Goal: Task Accomplishment & Management: Use online tool/utility

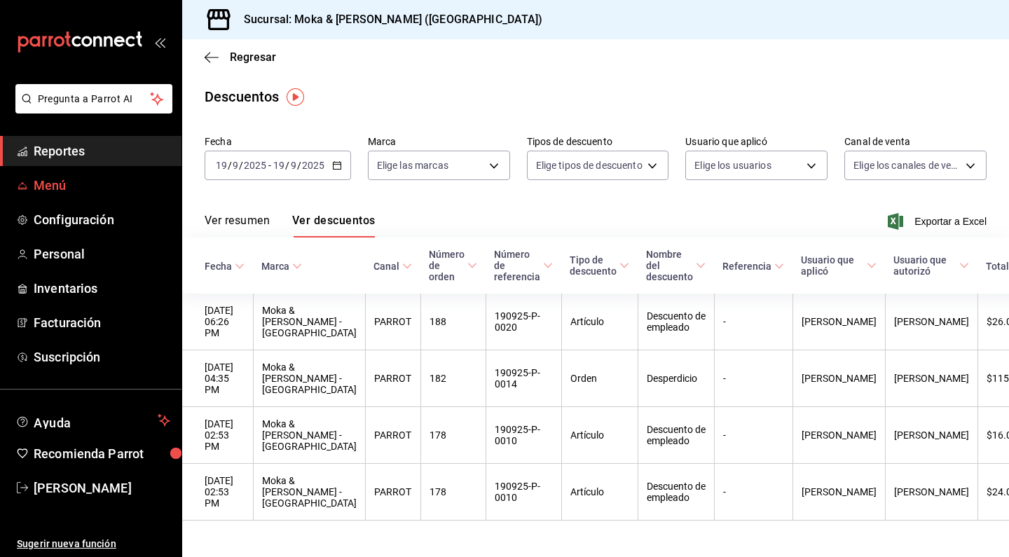
click at [58, 178] on span "Menú" at bounding box center [102, 185] width 137 height 19
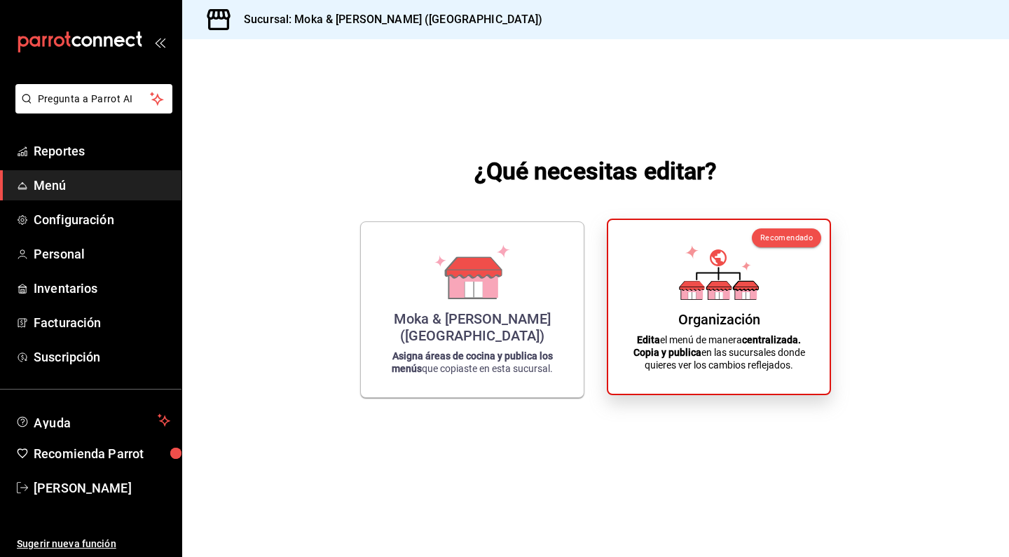
click at [634, 313] on div "Organización Edita el menú de manera centralizada. Copia y publica en las sucur…" at bounding box center [719, 306] width 188 height 151
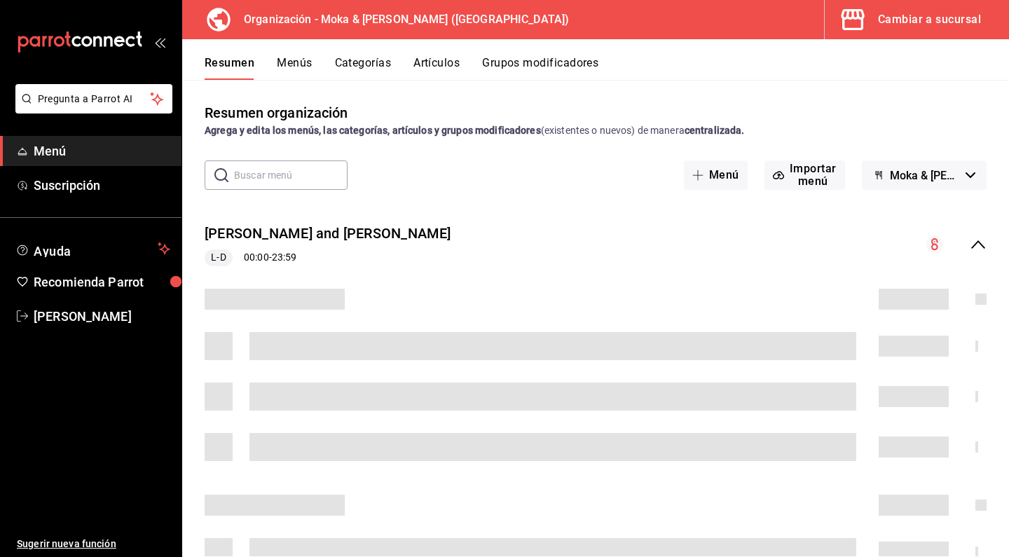
click at [432, 62] on button "Artículos" at bounding box center [436, 68] width 46 height 24
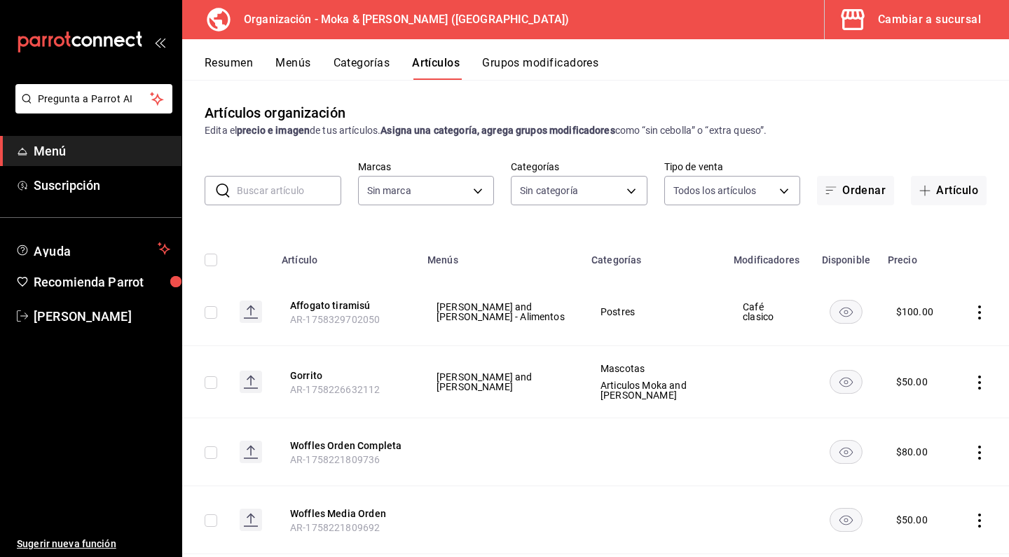
type input "133ffe9b-fe61-4f2a-b4cb-4bb08eaa479a"
type input "35ef7d49-5860-42b9-a74e-f8714ccf72fe,f0715e8d-93ea-4bc3-8789-14c21f83c212,40b05…"
click at [422, 67] on button "Artículos" at bounding box center [436, 68] width 48 height 24
click at [939, 185] on button "Artículo" at bounding box center [949, 190] width 76 height 29
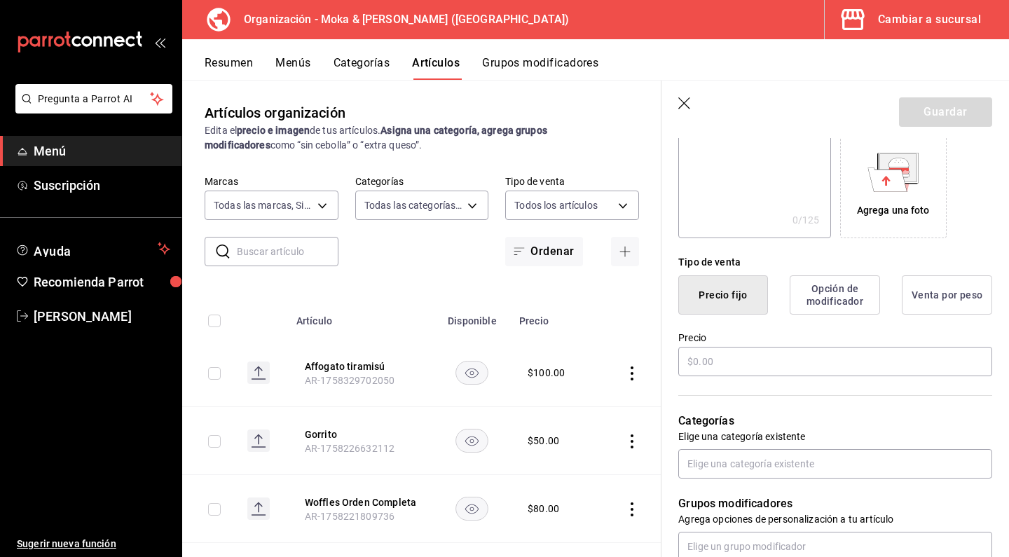
scroll to position [235, 0]
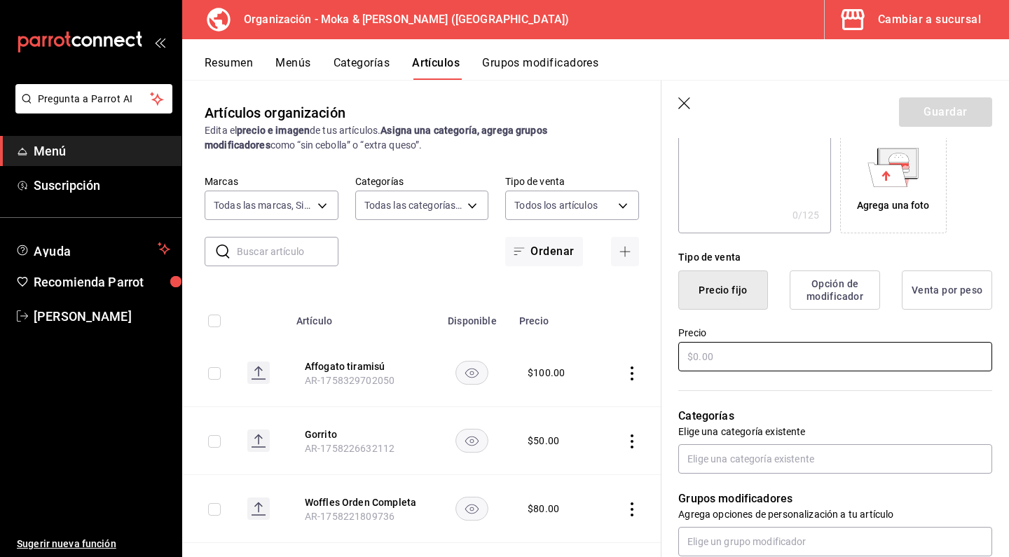
type input "Licking mat yogurt y mani"
click at [754, 352] on input "text" at bounding box center [835, 356] width 314 height 29
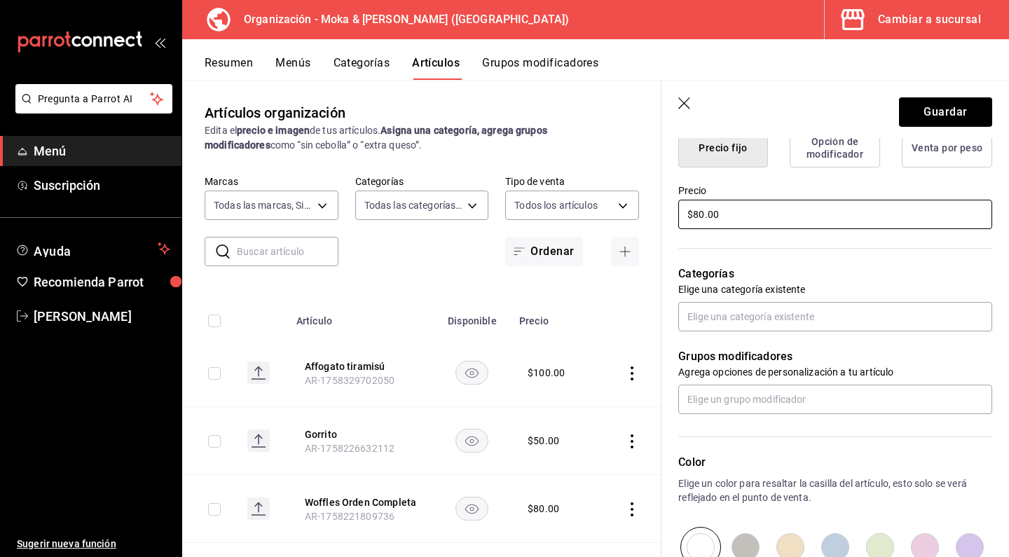
scroll to position [399, 0]
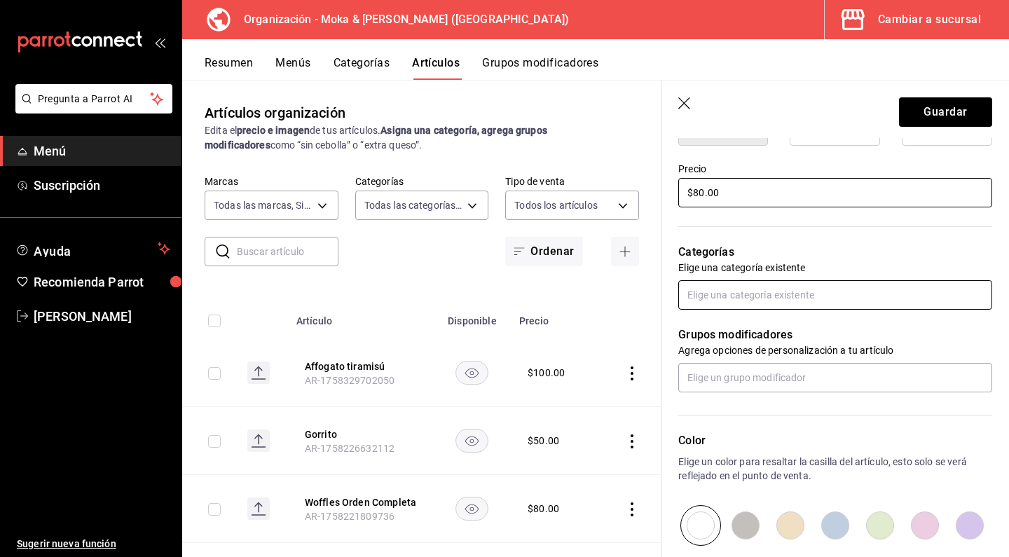
type input "$80.00"
click at [740, 292] on input "text" at bounding box center [835, 294] width 314 height 29
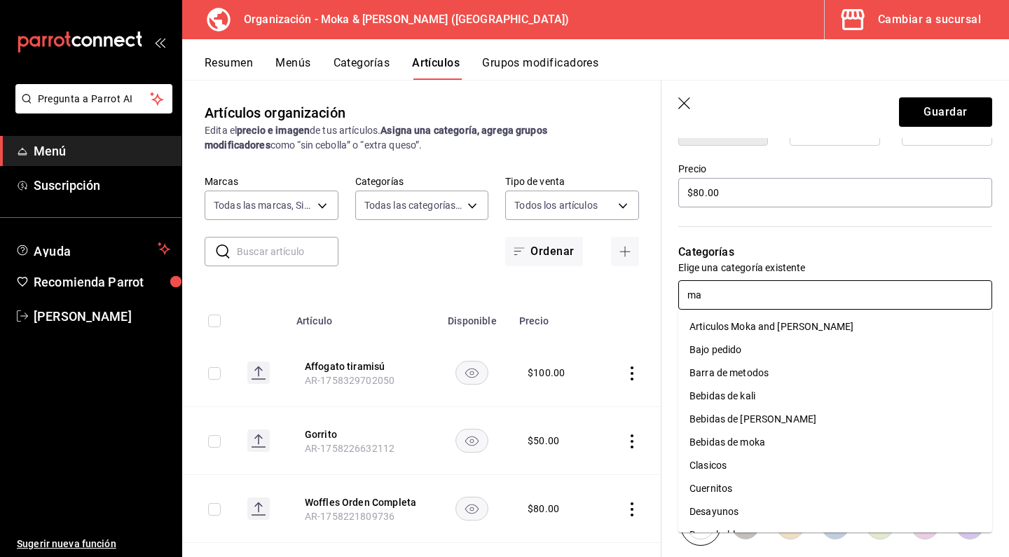
type input "mas"
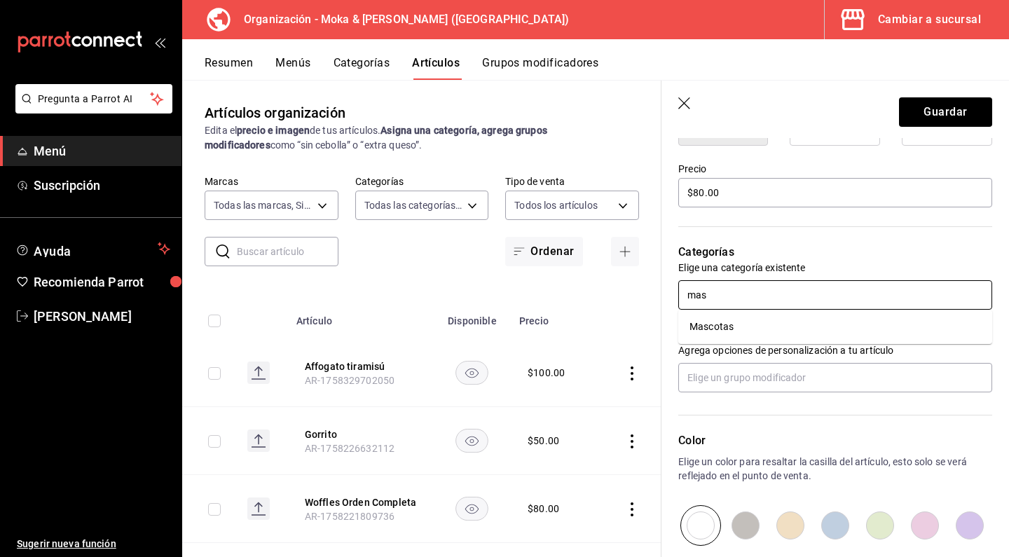
click at [757, 334] on li "Mascotas" at bounding box center [835, 326] width 314 height 23
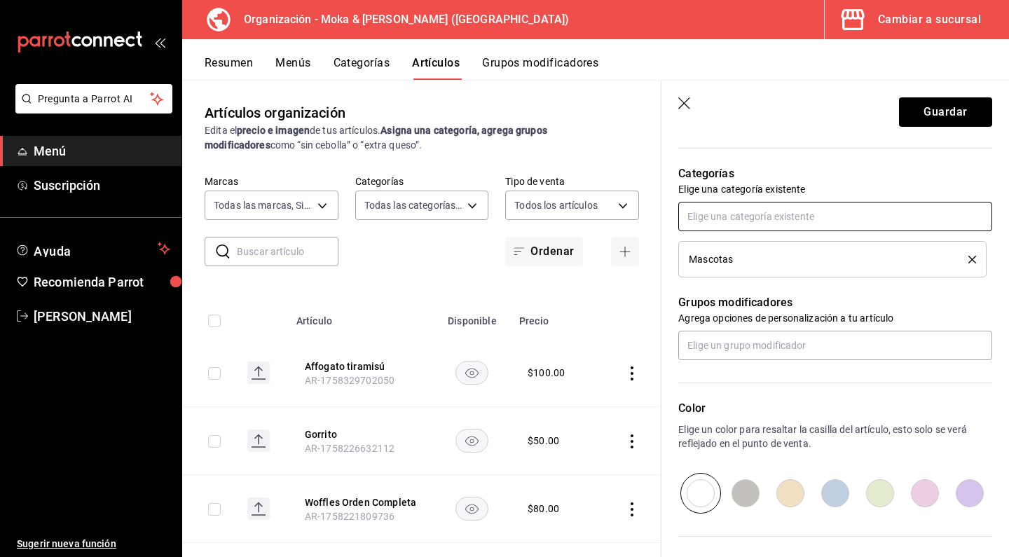
scroll to position [514, 0]
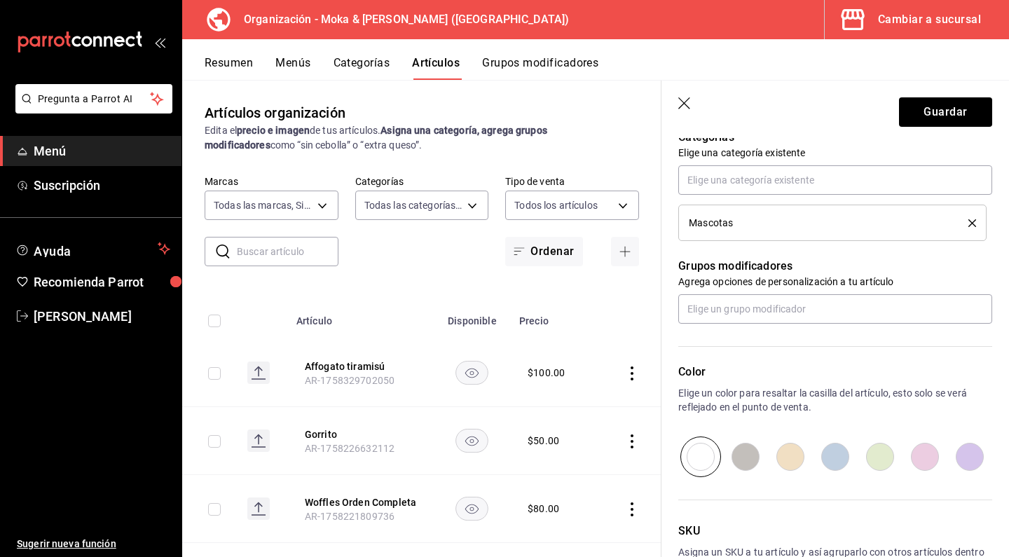
click at [837, 460] on input "radio" at bounding box center [835, 456] width 45 height 41
radio input "true"
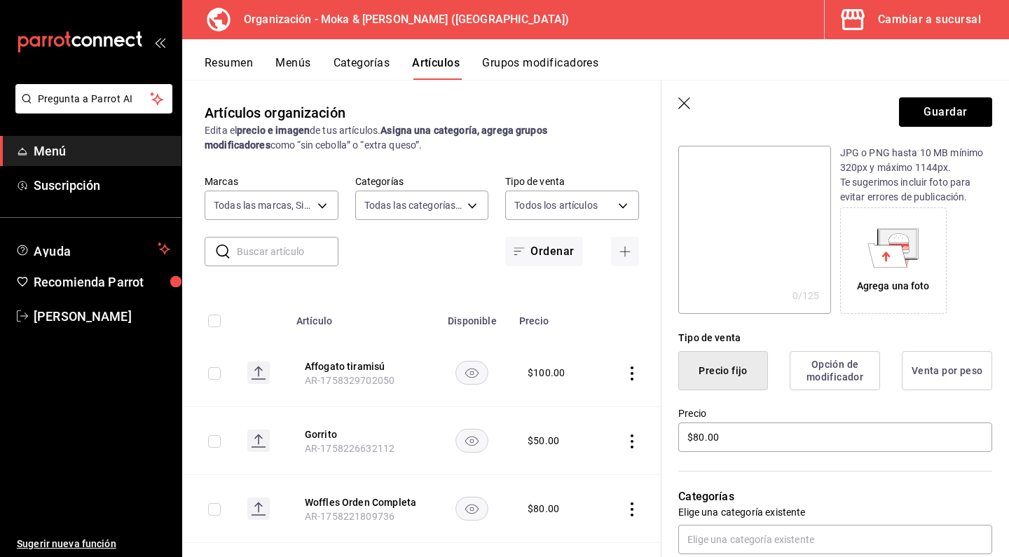
scroll to position [18, 0]
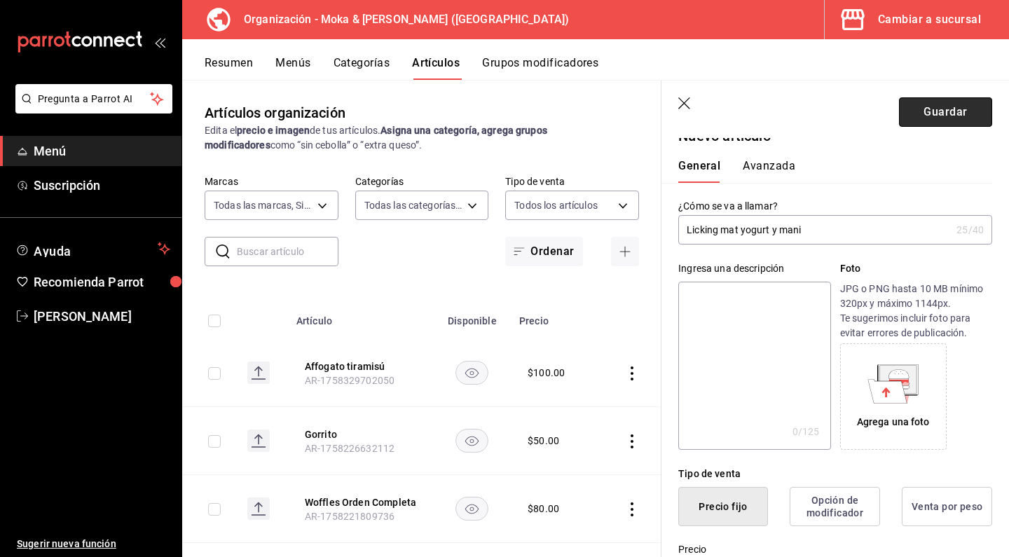
click at [930, 113] on button "Guardar" at bounding box center [945, 111] width 93 height 29
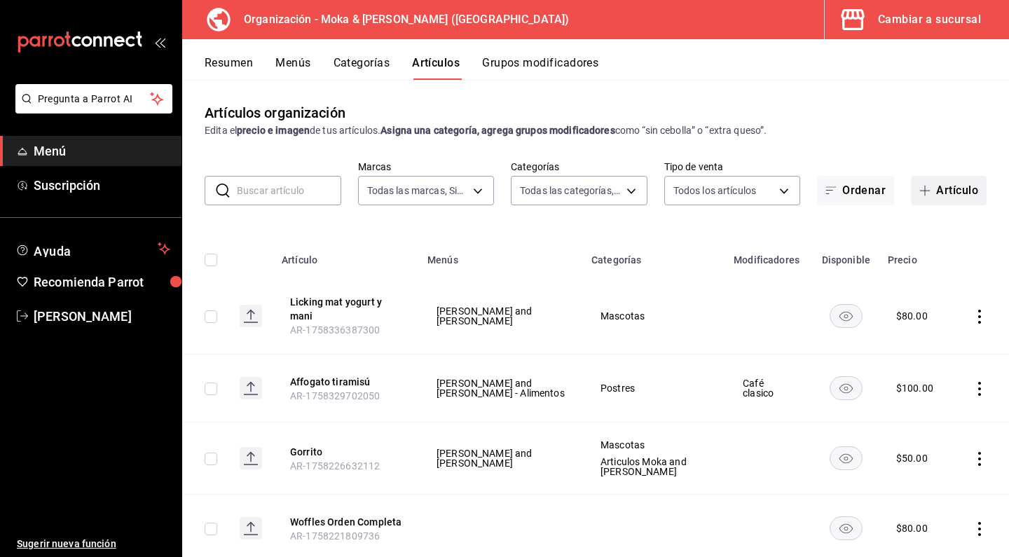
click at [940, 183] on button "Artículo" at bounding box center [949, 190] width 76 height 29
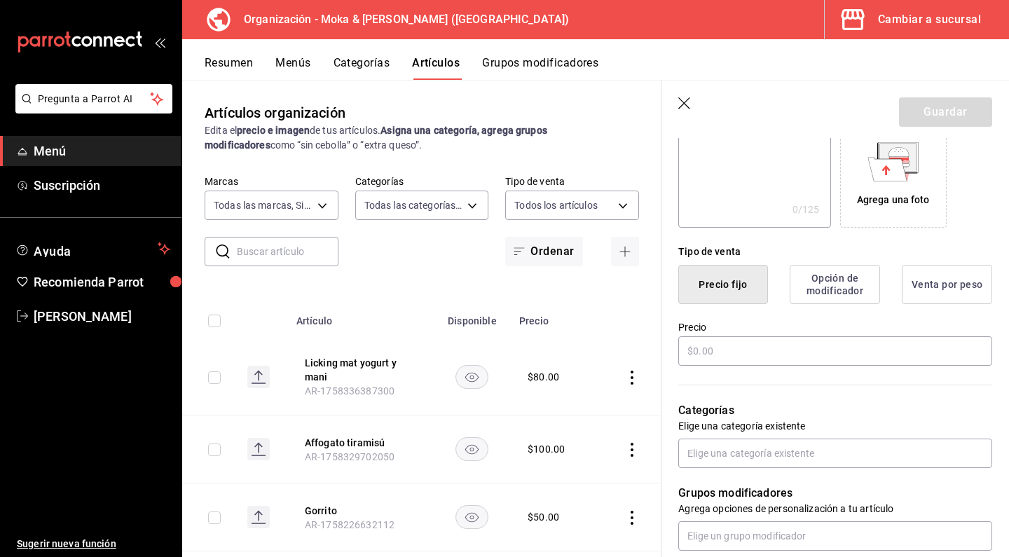
scroll to position [258, 0]
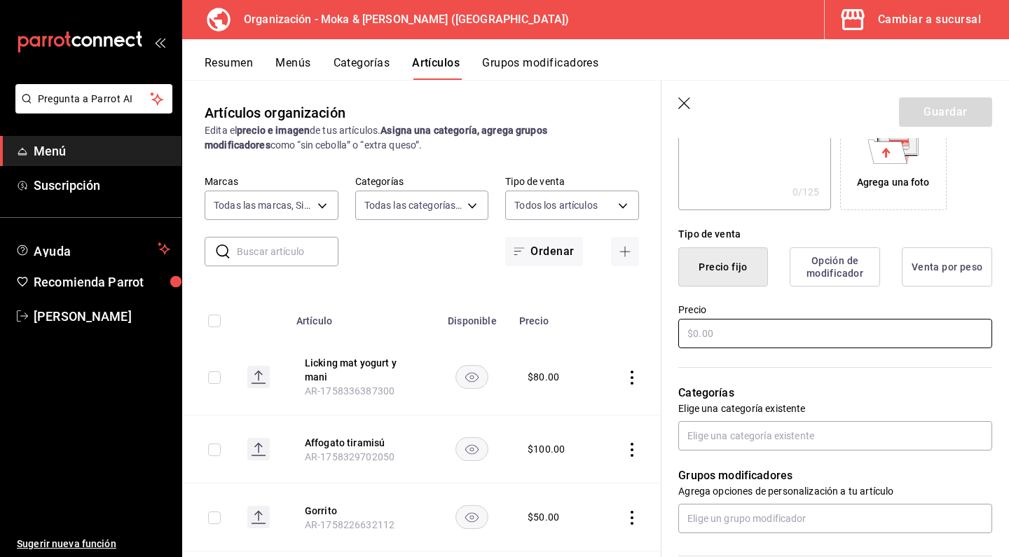
type input "Licking mat atún"
click at [751, 324] on input "text" at bounding box center [835, 333] width 314 height 29
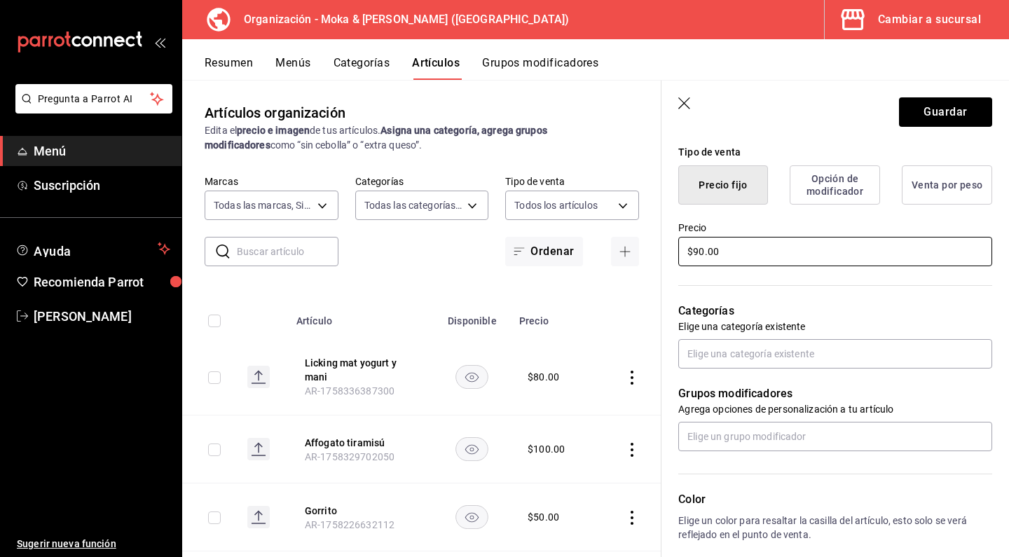
scroll to position [367, 0]
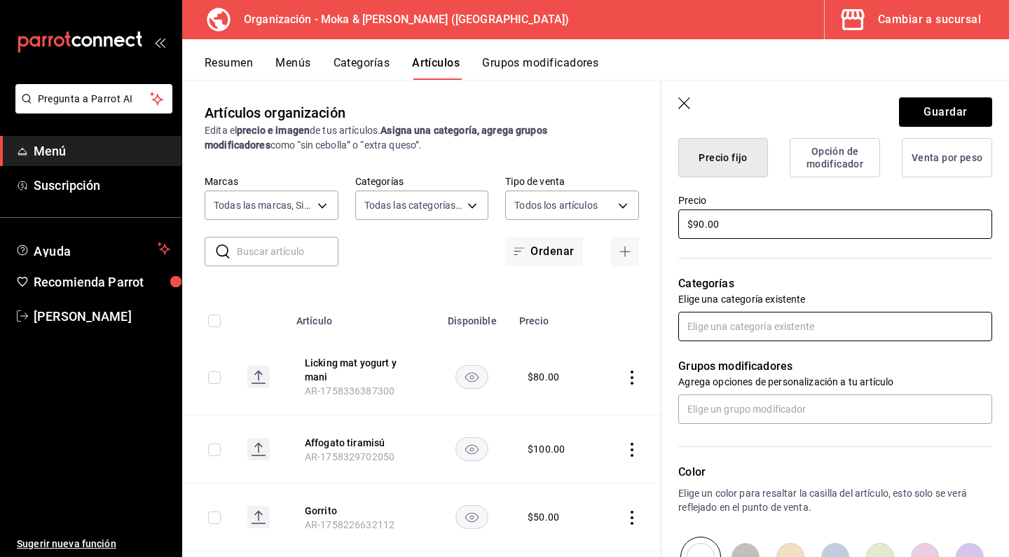
type input "$90.00"
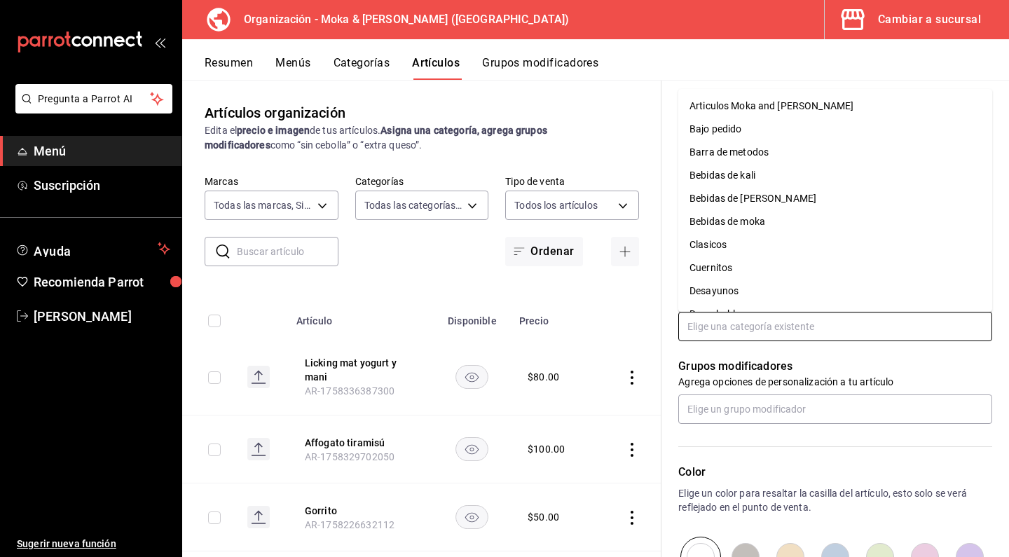
click at [748, 336] on input "text" at bounding box center [835, 326] width 314 height 29
type input "mas"
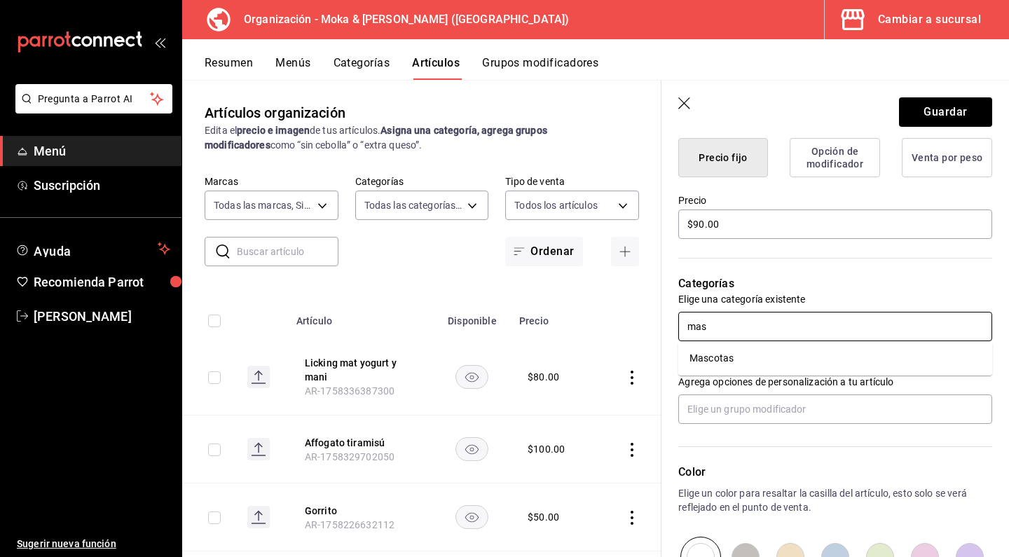
click at [731, 352] on li "Mascotas" at bounding box center [835, 358] width 314 height 23
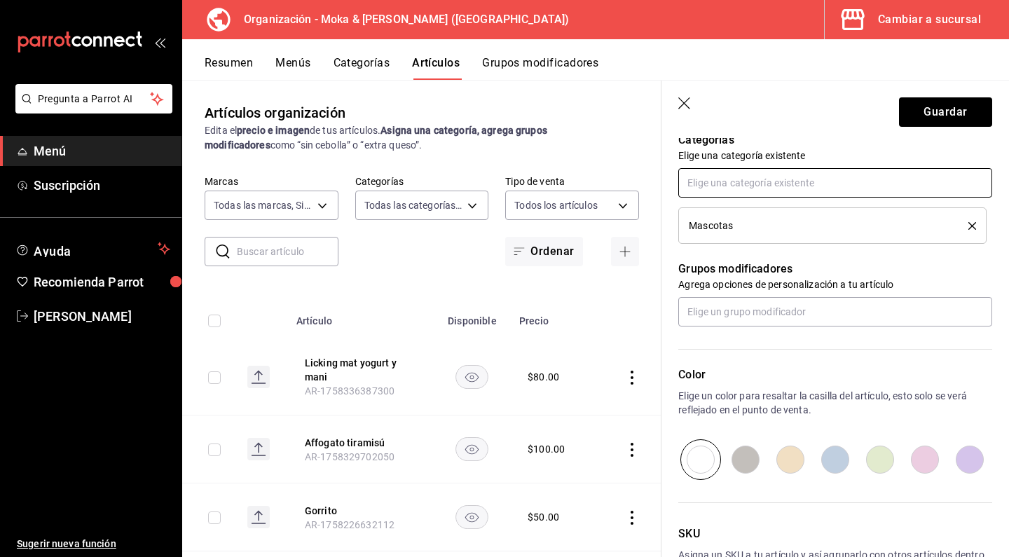
scroll to position [513, 0]
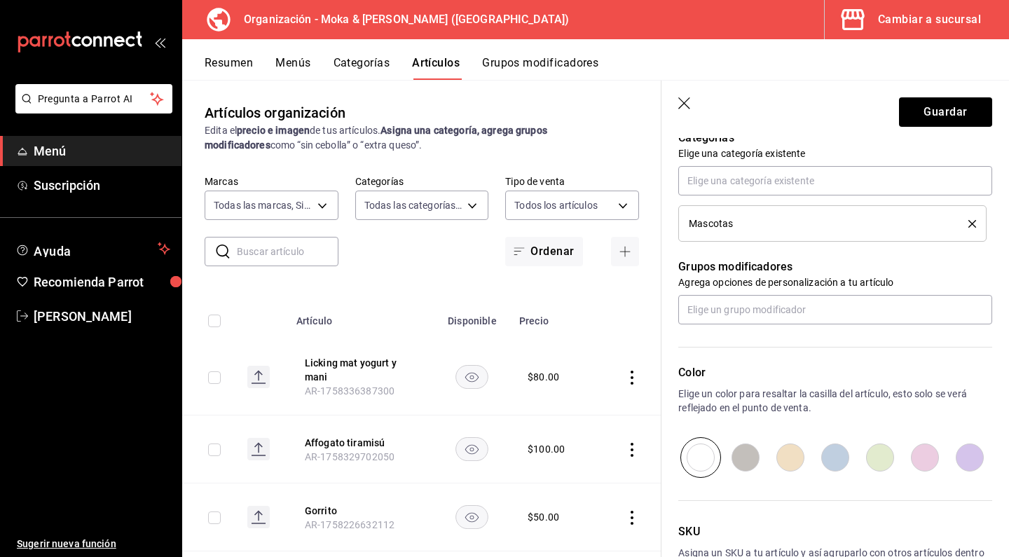
click at [835, 450] on input "radio" at bounding box center [835, 457] width 45 height 41
radio input "true"
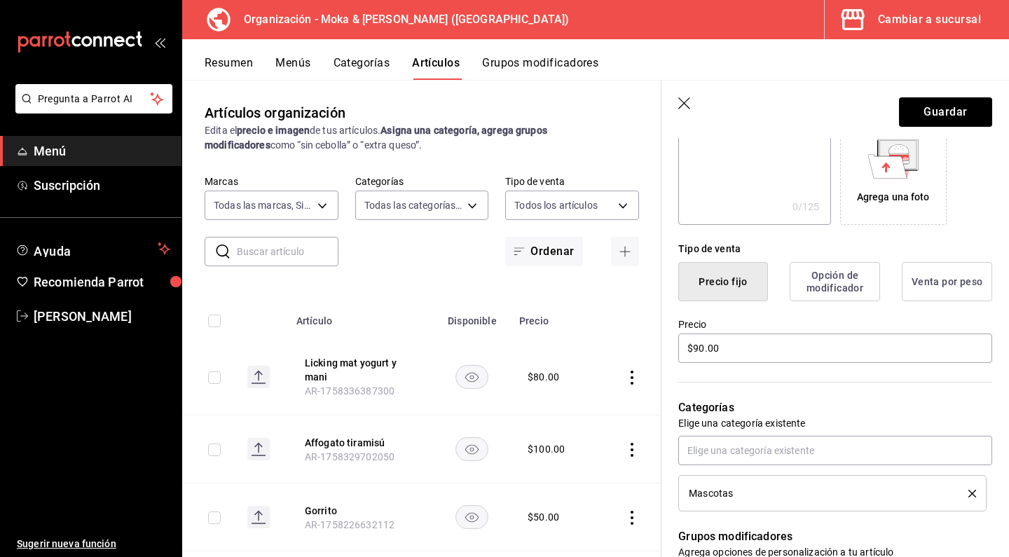
scroll to position [246, 0]
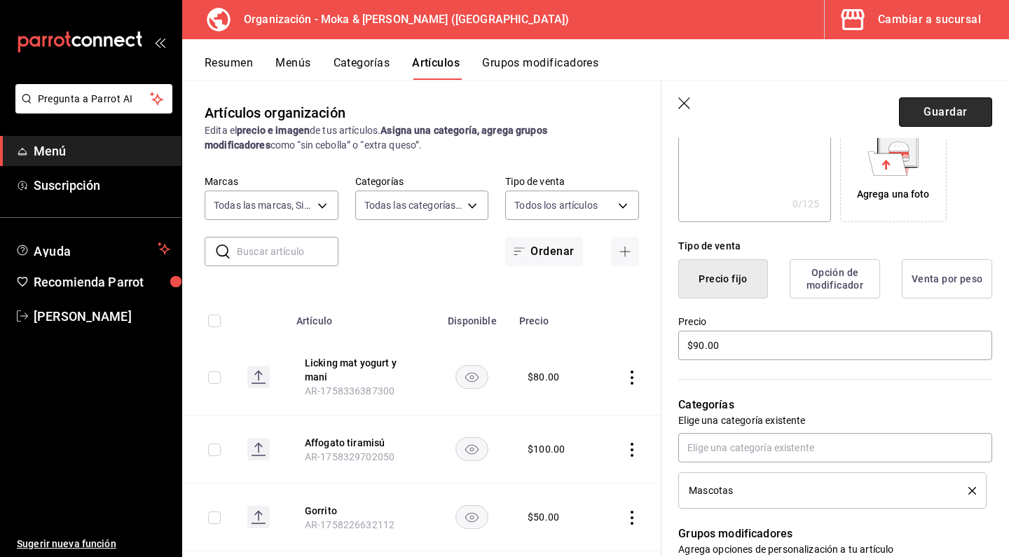
click at [937, 113] on button "Guardar" at bounding box center [945, 111] width 93 height 29
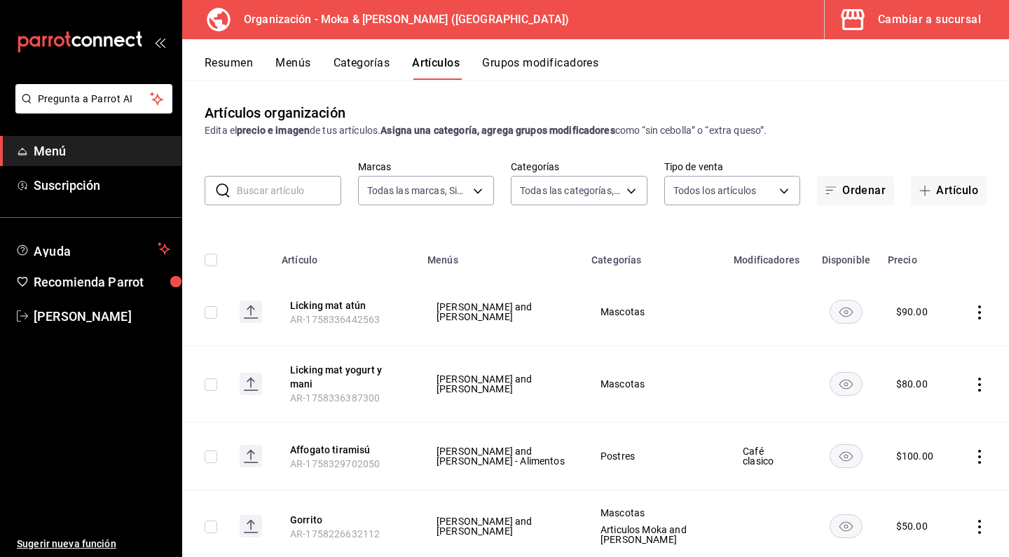
click at [296, 69] on button "Menús" at bounding box center [292, 68] width 35 height 24
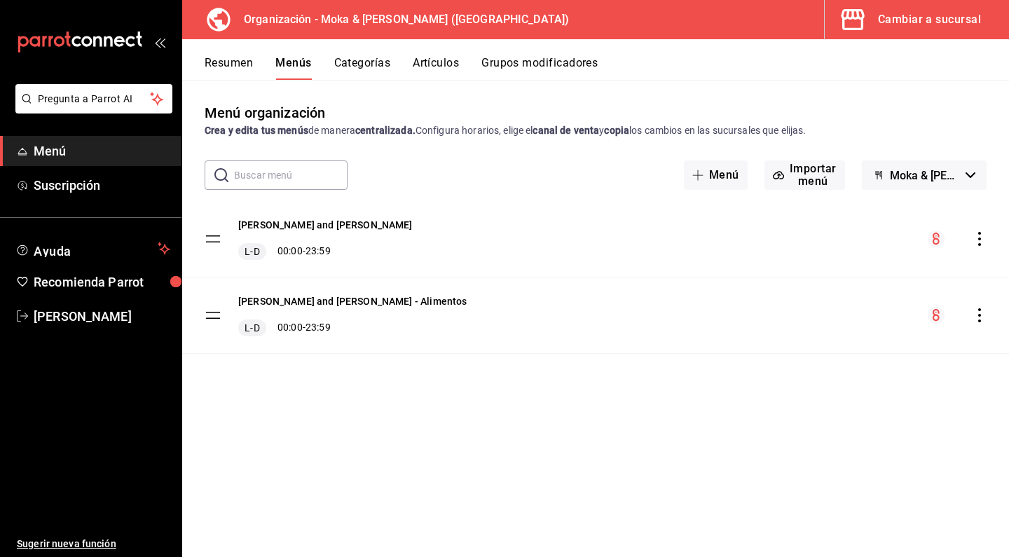
click at [977, 163] on button "Moka & [PERSON_NAME] - Borrador" at bounding box center [924, 174] width 125 height 29
click at [816, 342] on div at bounding box center [504, 278] width 1009 height 557
click at [976, 231] on div "menu-maker-table" at bounding box center [957, 239] width 59 height 17
click at [977, 238] on icon "actions" at bounding box center [979, 239] width 14 height 14
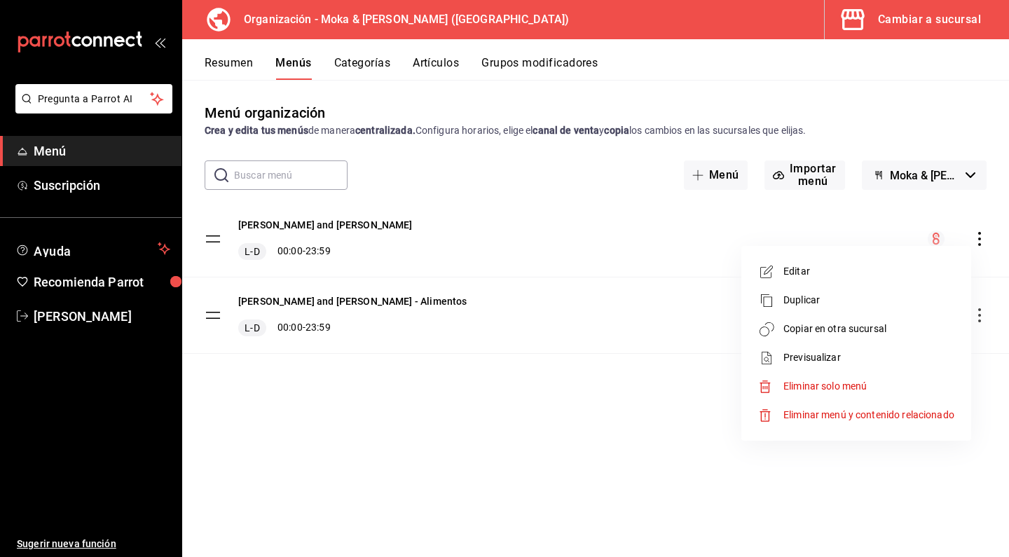
click at [786, 331] on span "Copiar en otra sucursal" at bounding box center [868, 329] width 171 height 15
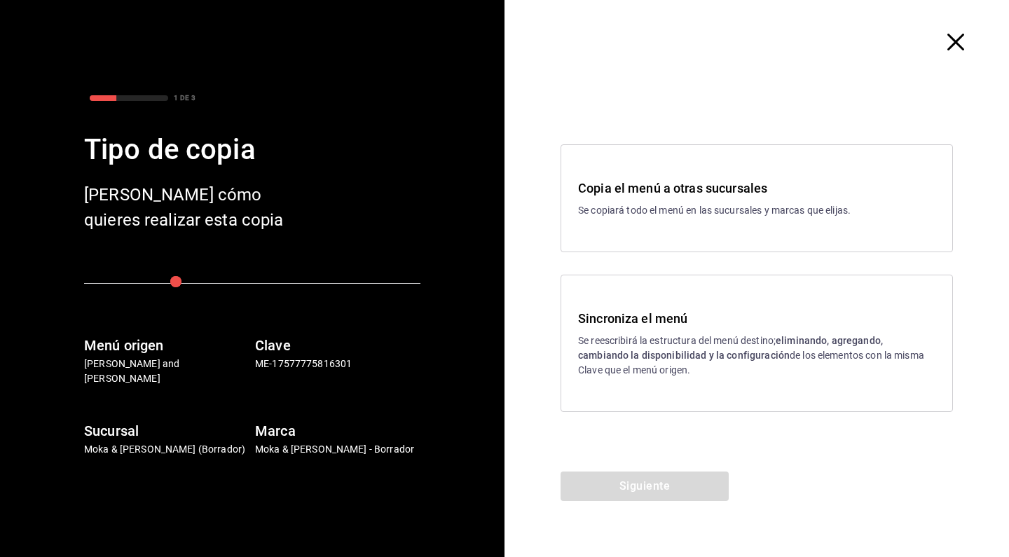
click at [621, 303] on div "Sincroniza el menú Se reescribirá la estructura del menú destino; eliminando, a…" at bounding box center [756, 343] width 392 height 137
click at [638, 477] on button "Siguiente" at bounding box center [644, 486] width 168 height 29
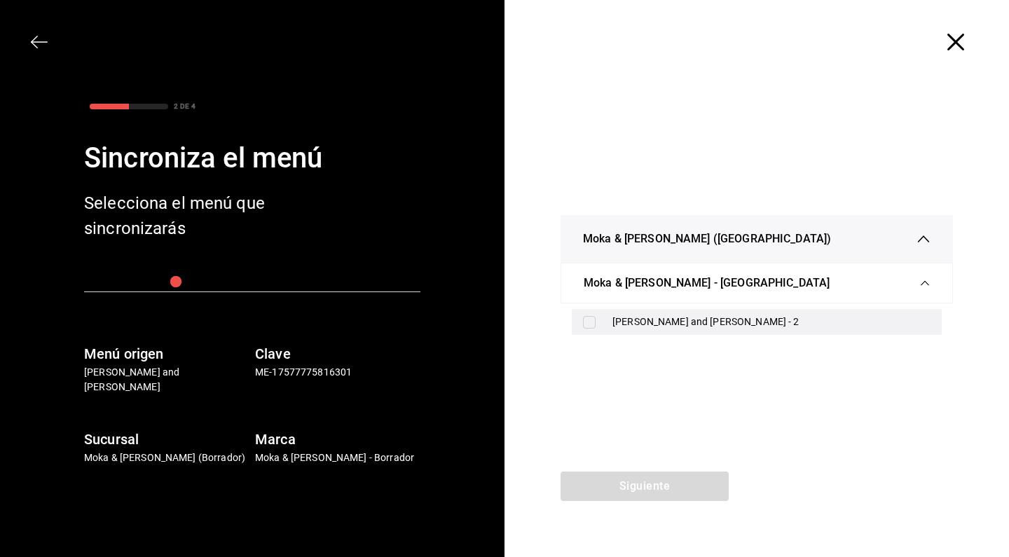
click at [588, 320] on input "checkbox" at bounding box center [589, 322] width 13 height 13
checkbox input "true"
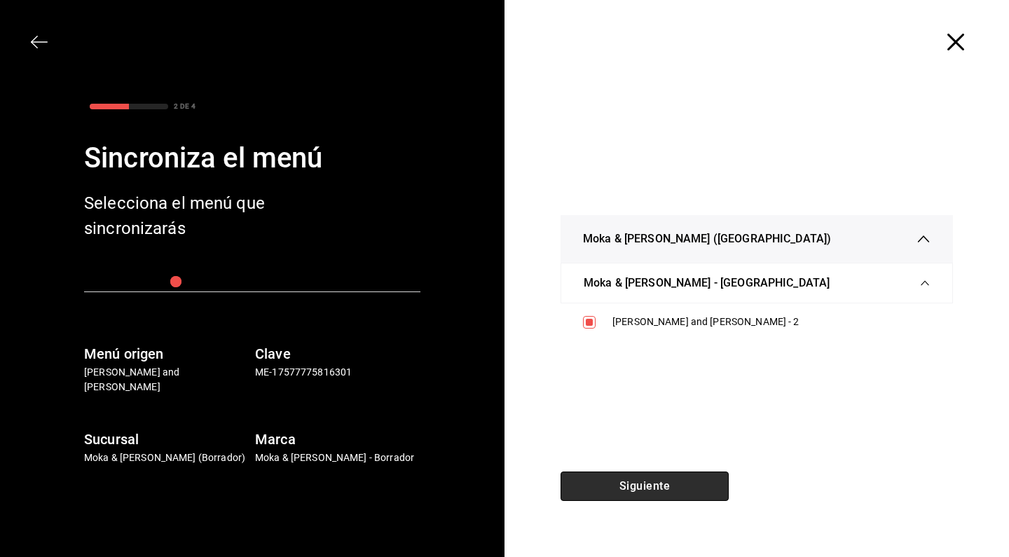
click at [638, 479] on button "Siguiente" at bounding box center [644, 486] width 168 height 29
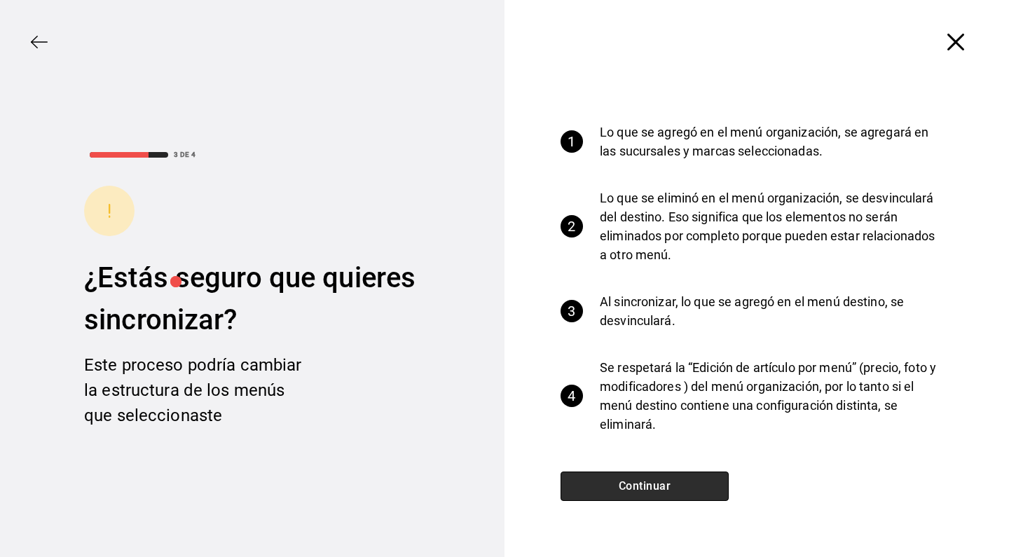
click at [664, 478] on button "Continuar" at bounding box center [644, 486] width 168 height 29
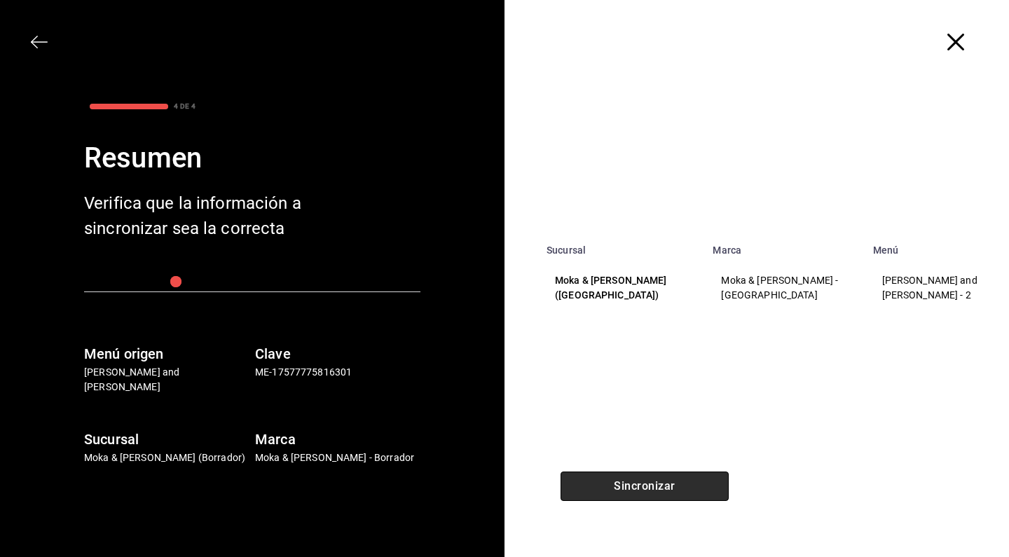
click at [680, 490] on button "Sincronizar" at bounding box center [644, 486] width 168 height 29
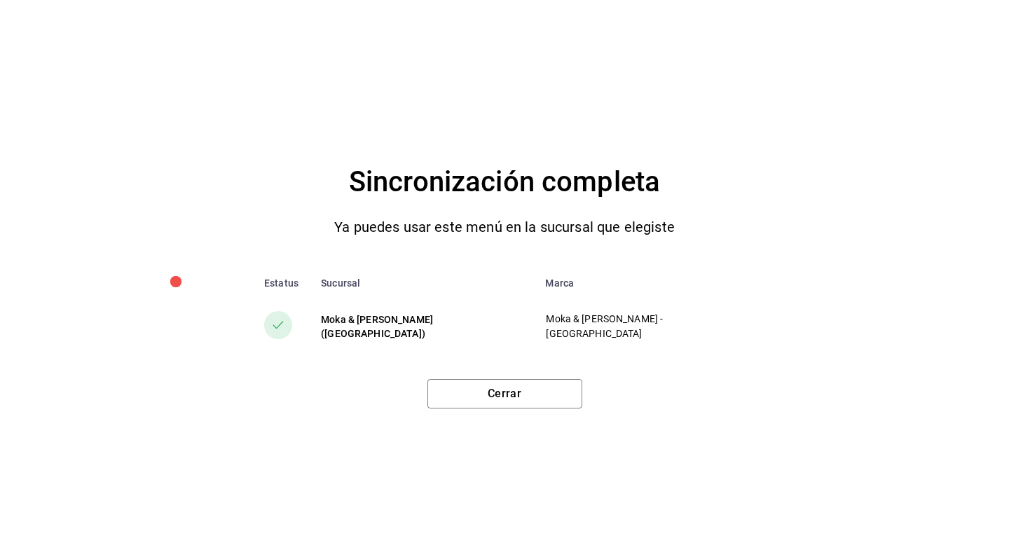
click at [559, 413] on div "Sincronización completa Ya puedes usar este menú en la sucursal que elegiste Es…" at bounding box center [504, 278] width 1009 height 557
click at [545, 405] on button "Cerrar" at bounding box center [504, 393] width 155 height 29
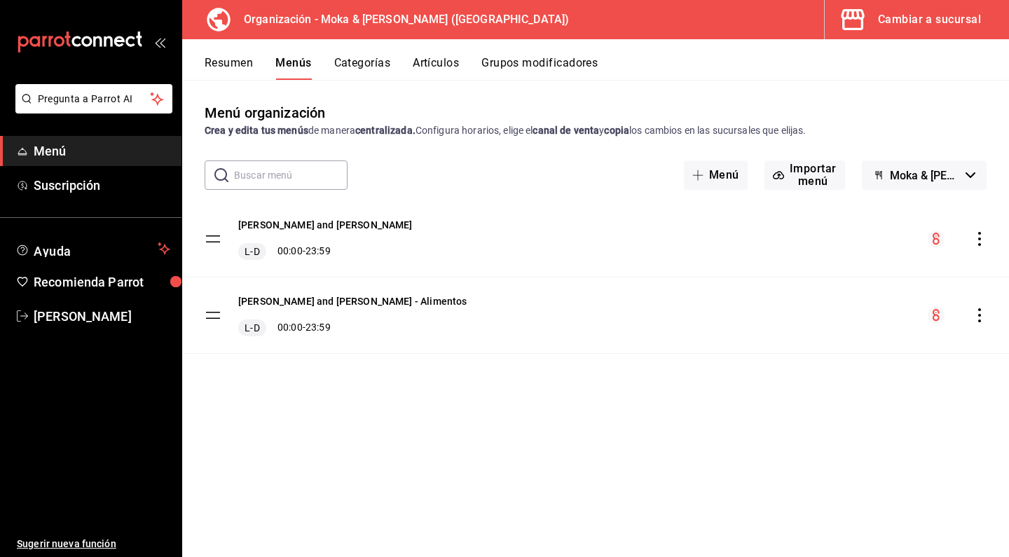
click at [448, 68] on button "Artículos" at bounding box center [436, 68] width 46 height 24
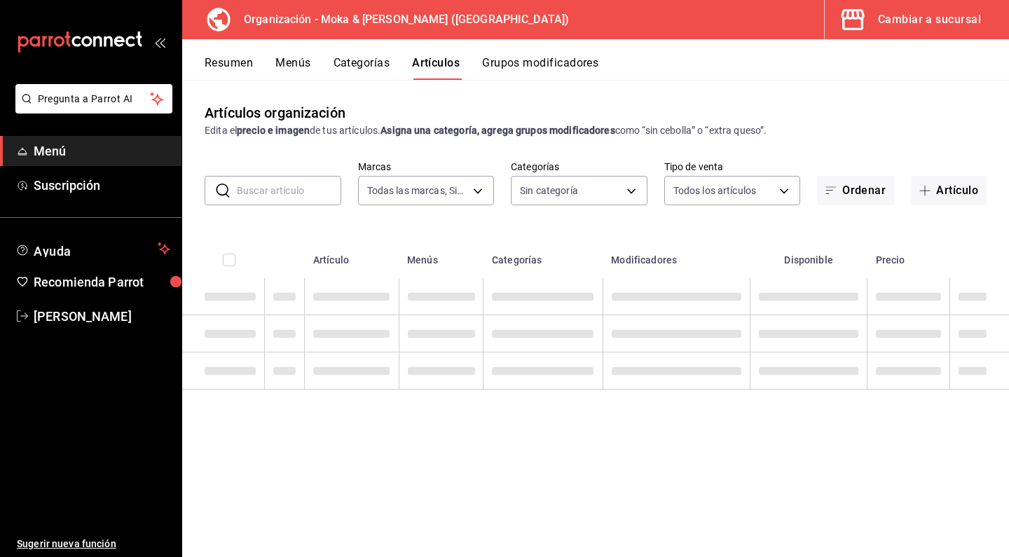
type input "133ffe9b-fe61-4f2a-b4cb-4bb08eaa479a"
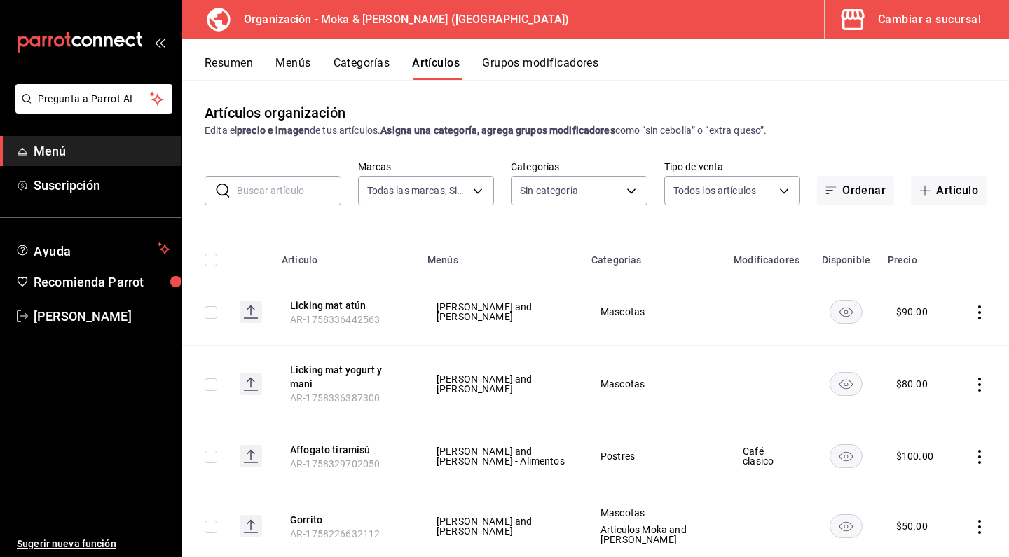
type input "35ef7d49-5860-42b9-a74e-f8714ccf72fe,f0715e8d-93ea-4bc3-8789-14c21f83c212,40b05…"
click at [269, 188] on input "text" at bounding box center [289, 191] width 104 height 28
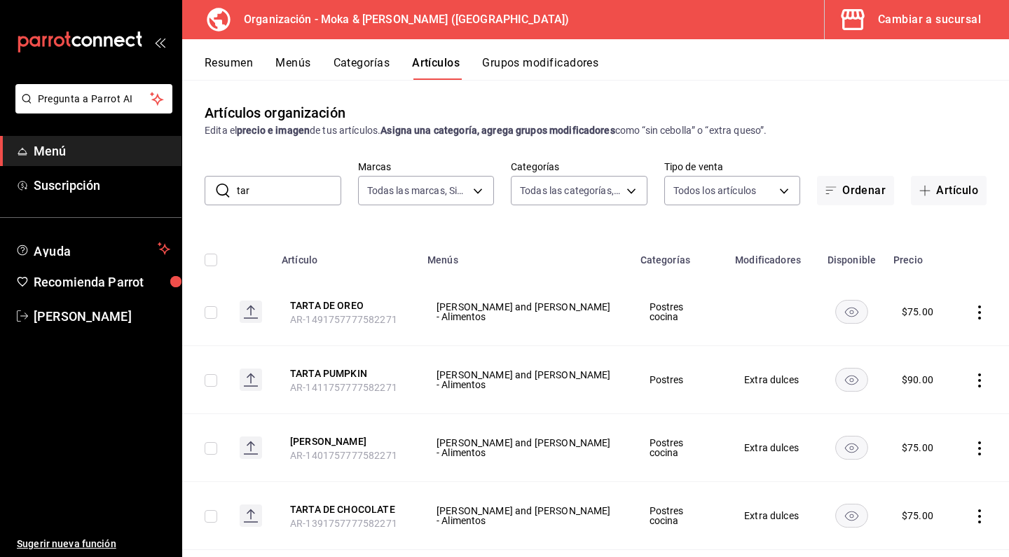
type input "tart"
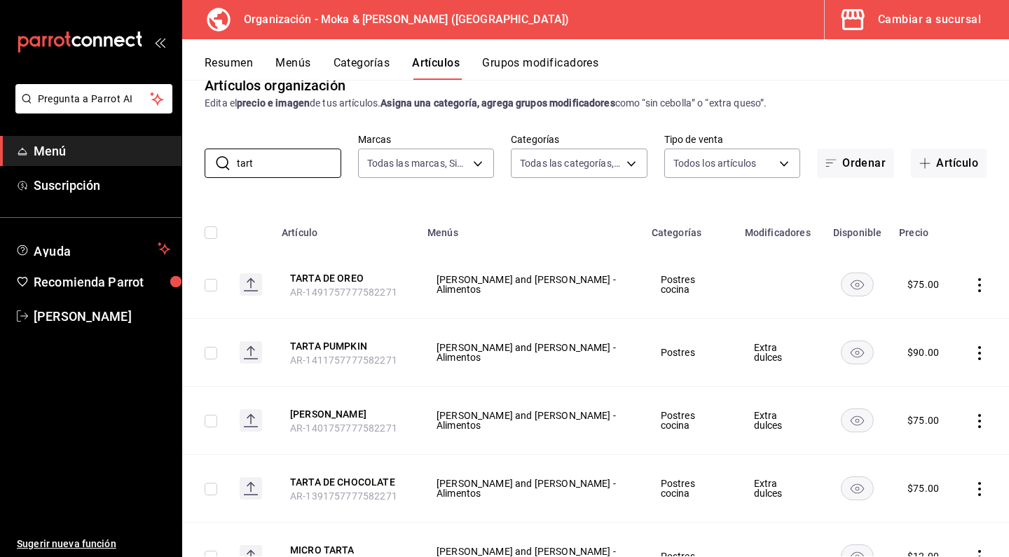
scroll to position [28, 0]
